Goal: Information Seeking & Learning: Find specific fact

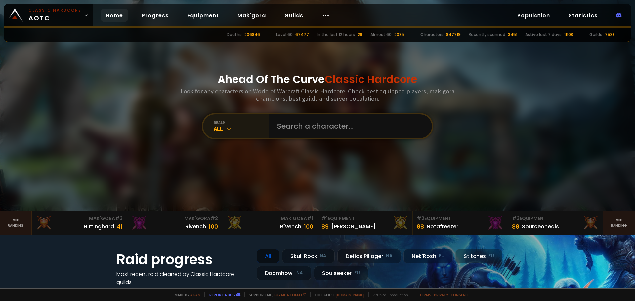
click at [214, 131] on div "All" at bounding box center [242, 129] width 56 height 8
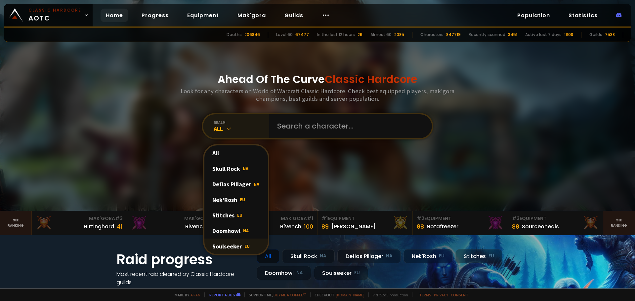
click at [218, 248] on div "Soulseeker EU" at bounding box center [236, 247] width 64 height 16
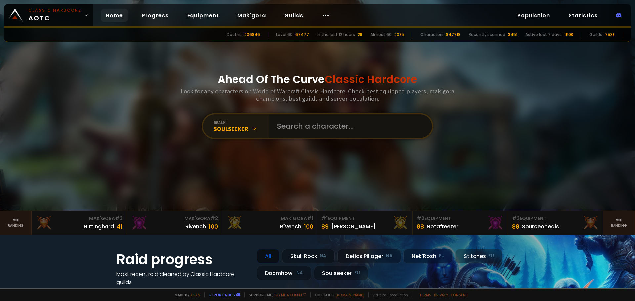
click at [317, 131] on input "text" at bounding box center [348, 126] width 151 height 24
type input "Helion"
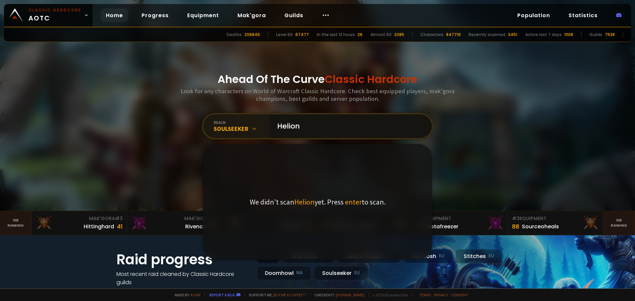
click at [361, 125] on input "Helion" at bounding box center [348, 126] width 151 height 24
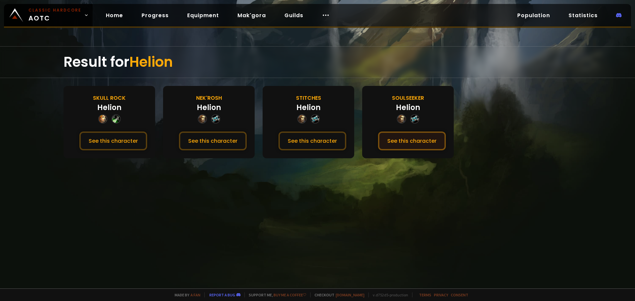
click at [404, 142] on button "See this character" at bounding box center [412, 141] width 68 height 19
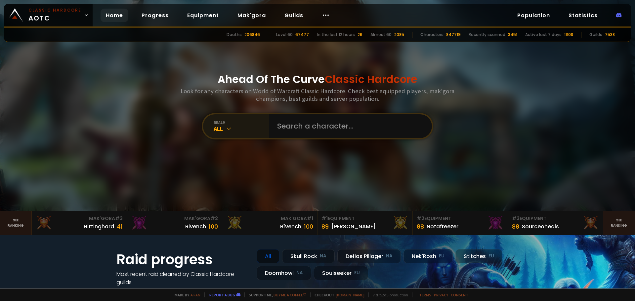
click at [237, 131] on div "All" at bounding box center [242, 129] width 56 height 8
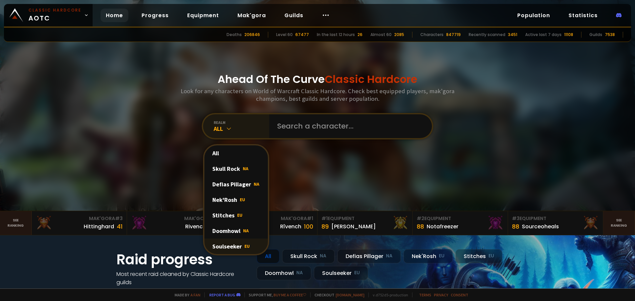
click at [238, 243] on div "Soulseeker EU" at bounding box center [236, 247] width 64 height 16
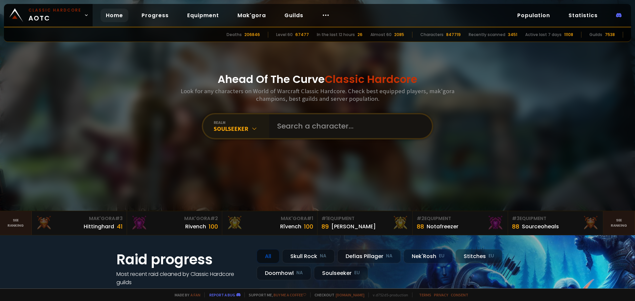
click at [331, 125] on input "text" at bounding box center [348, 126] width 151 height 24
type input "[PERSON_NAME]"
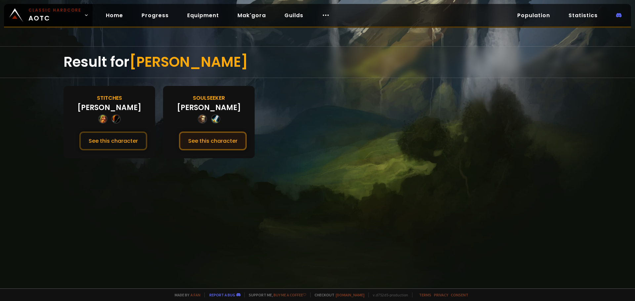
click at [210, 143] on button "See this character" at bounding box center [213, 141] width 68 height 19
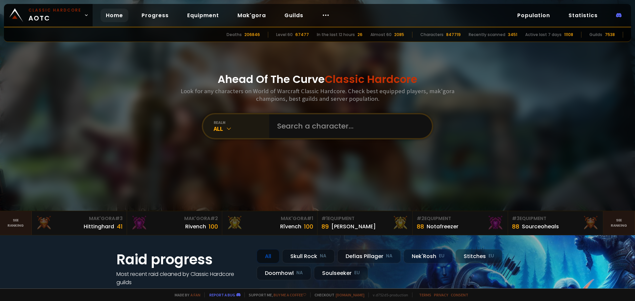
click at [228, 125] on div "All" at bounding box center [242, 129] width 56 height 8
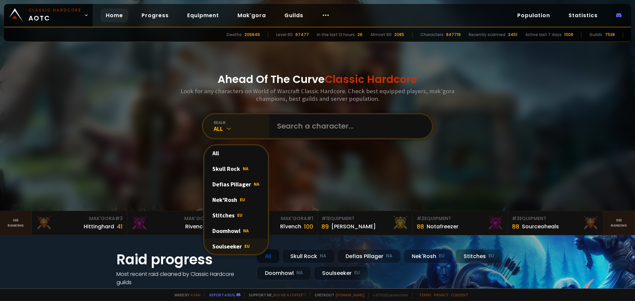
click at [237, 243] on div "Soulseeker EU" at bounding box center [236, 247] width 64 height 16
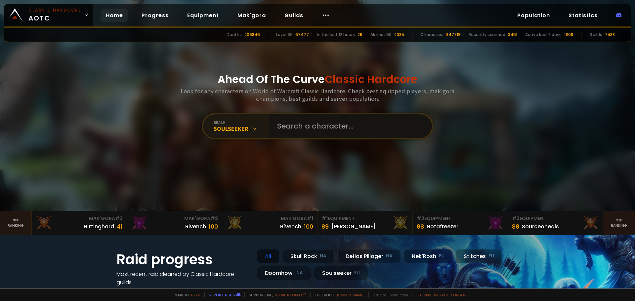
click at [303, 125] on input "text" at bounding box center [348, 126] width 151 height 24
type input "[PERSON_NAME]"
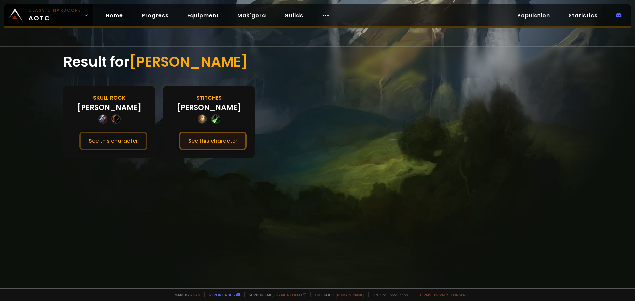
click at [239, 143] on button "See this character" at bounding box center [213, 141] width 68 height 19
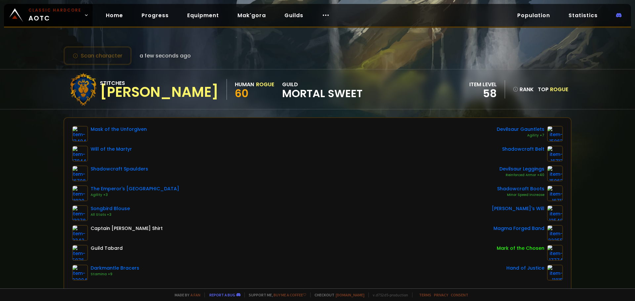
scroll to position [33, 0]
